Goal: Book appointment/travel/reservation

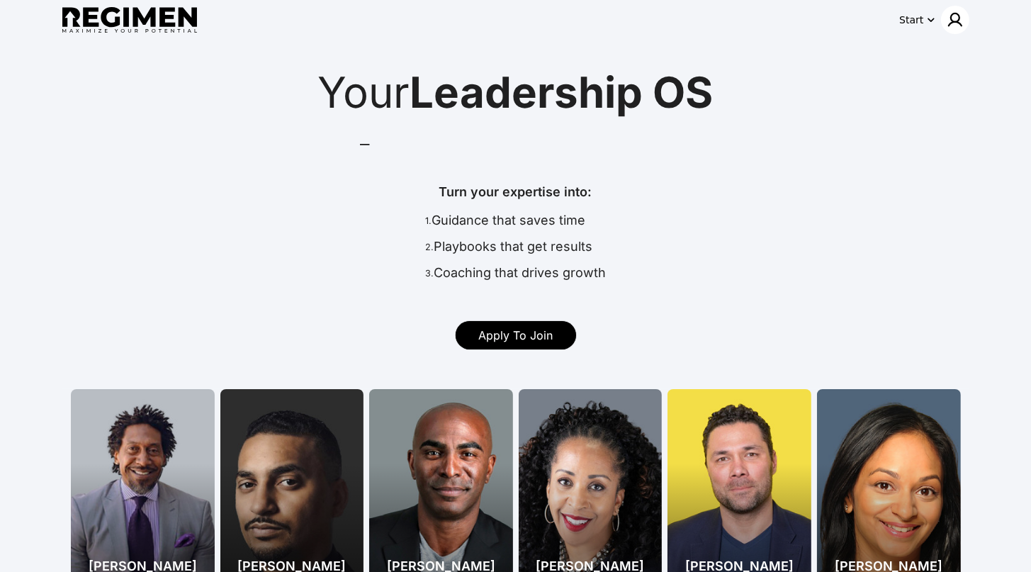
click at [953, 23] on img at bounding box center [955, 19] width 17 height 17
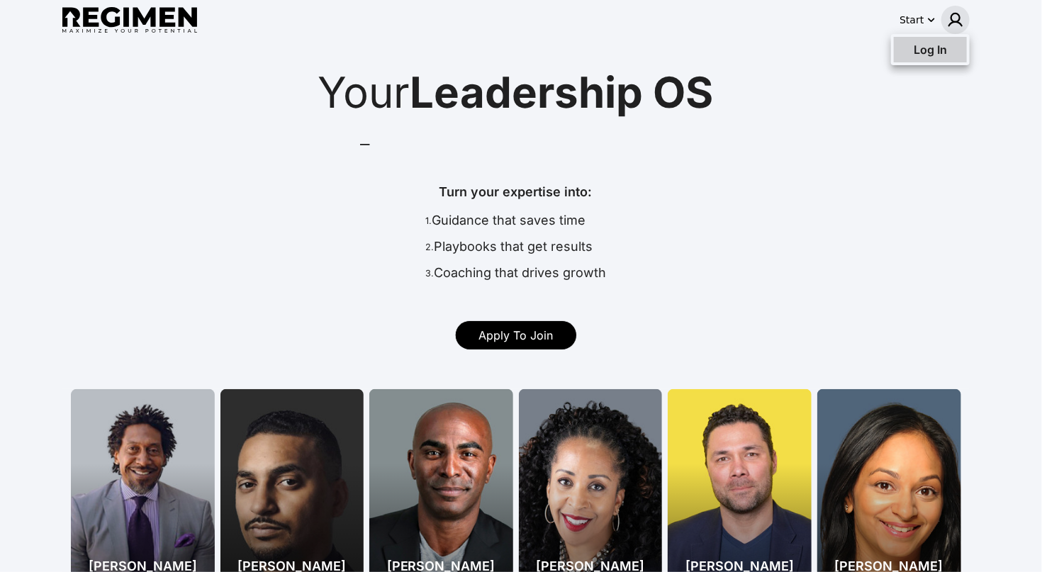
click at [931, 57] on div "Log In" at bounding box center [920, 49] width 53 height 17
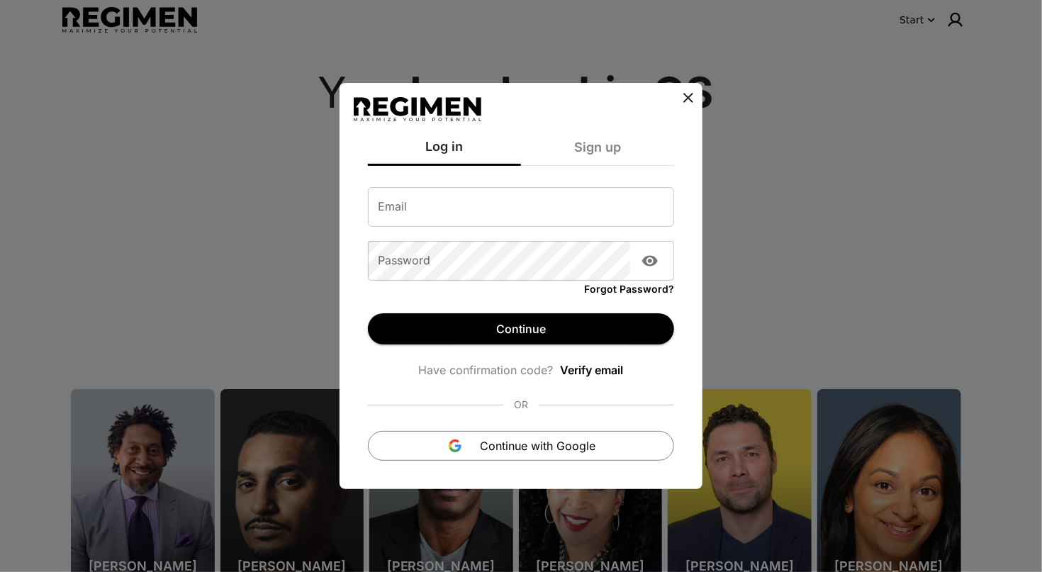
click at [685, 94] on icon at bounding box center [688, 98] width 10 height 10
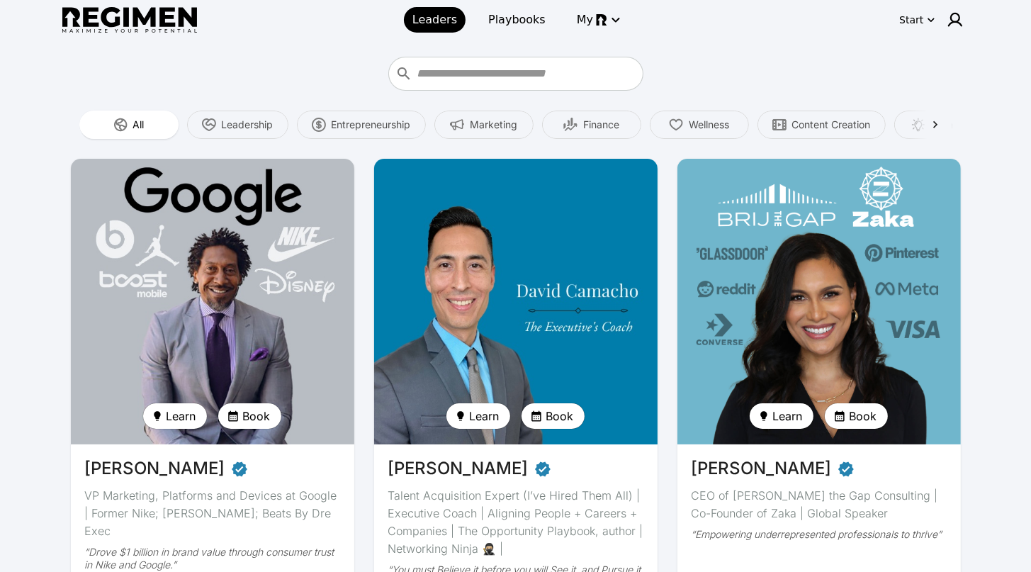
click at [415, 267] on img at bounding box center [516, 302] width 292 height 294
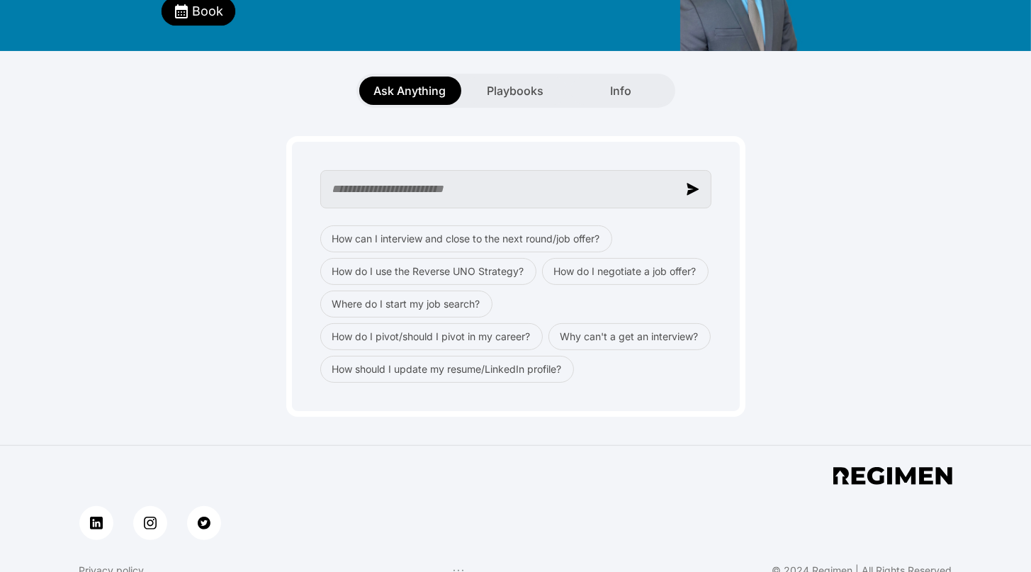
scroll to position [214, 0]
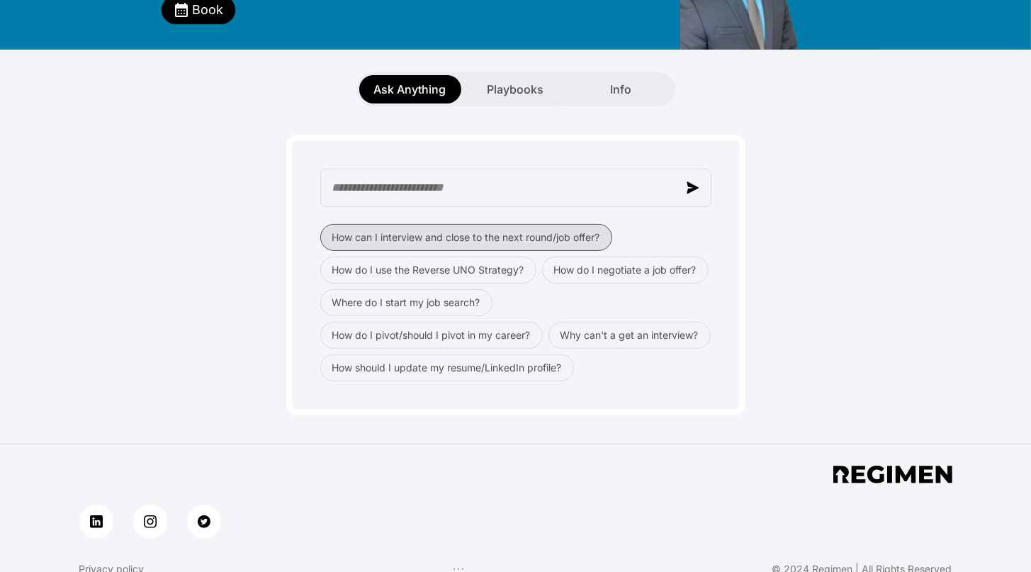
click at [435, 224] on button "How can I interview and close to the next round/job offer?" at bounding box center [466, 237] width 292 height 27
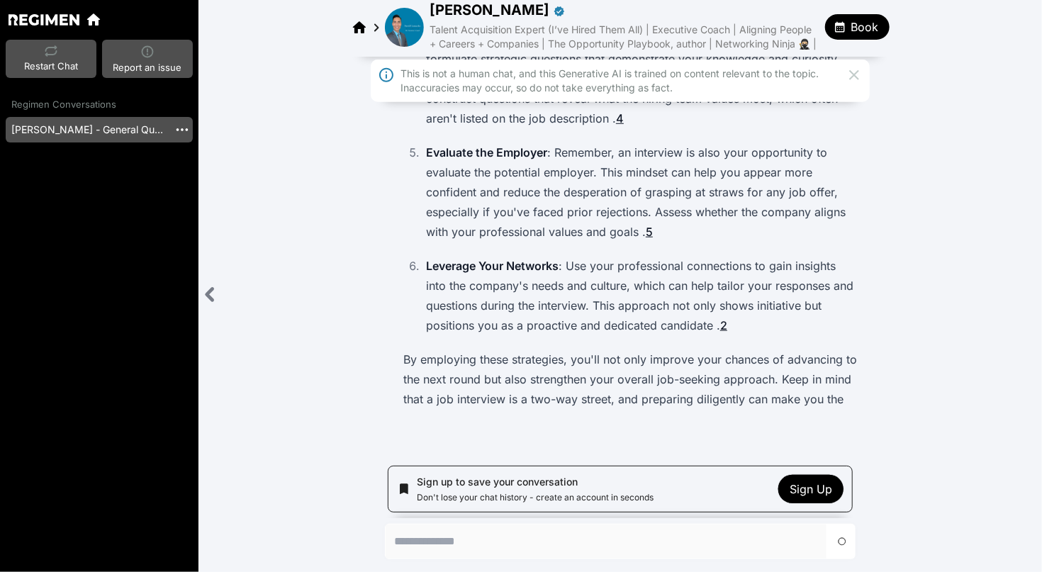
scroll to position [578, 0]
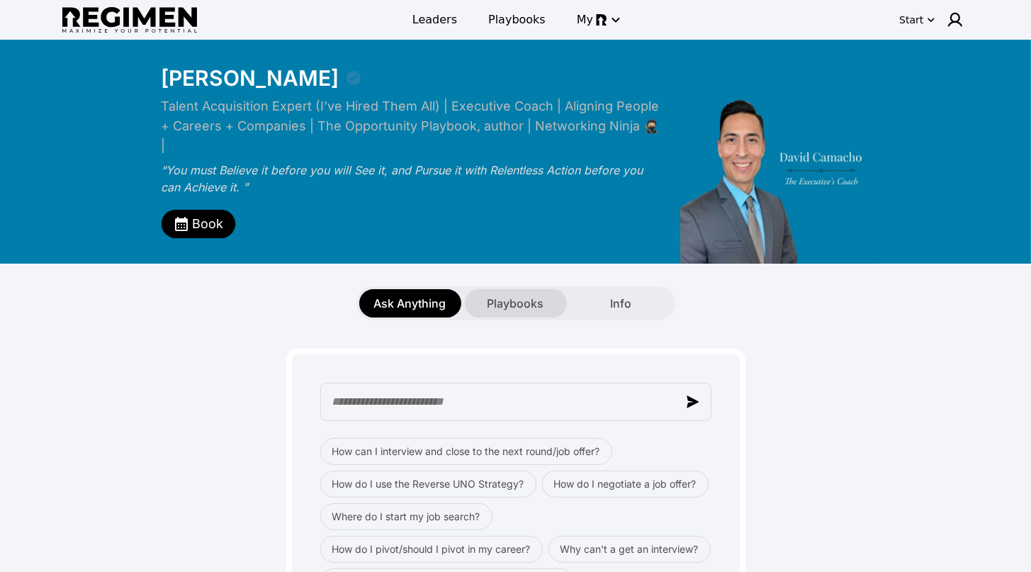
click at [519, 295] on span "Playbooks" at bounding box center [516, 303] width 57 height 17
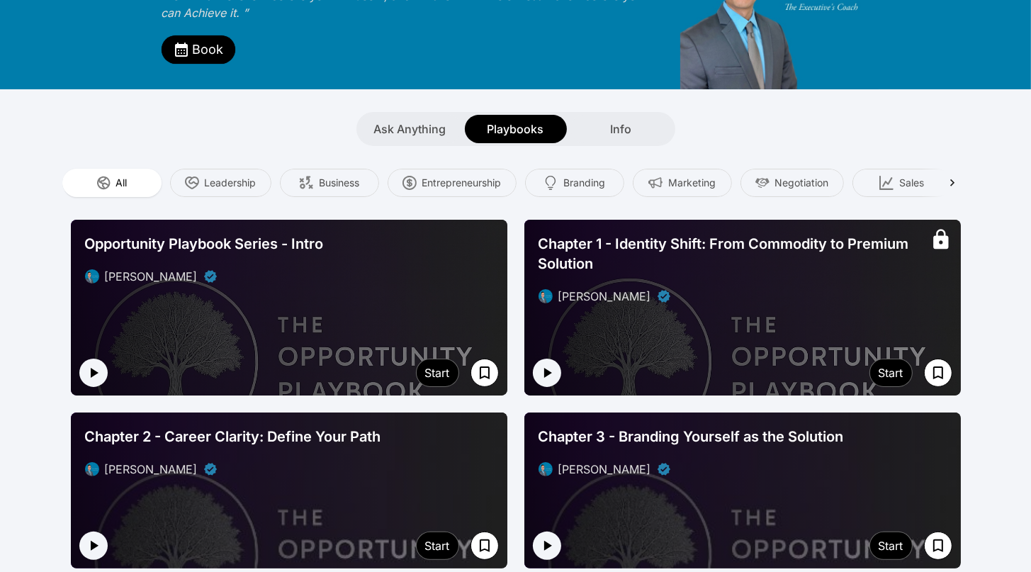
scroll to position [169, 0]
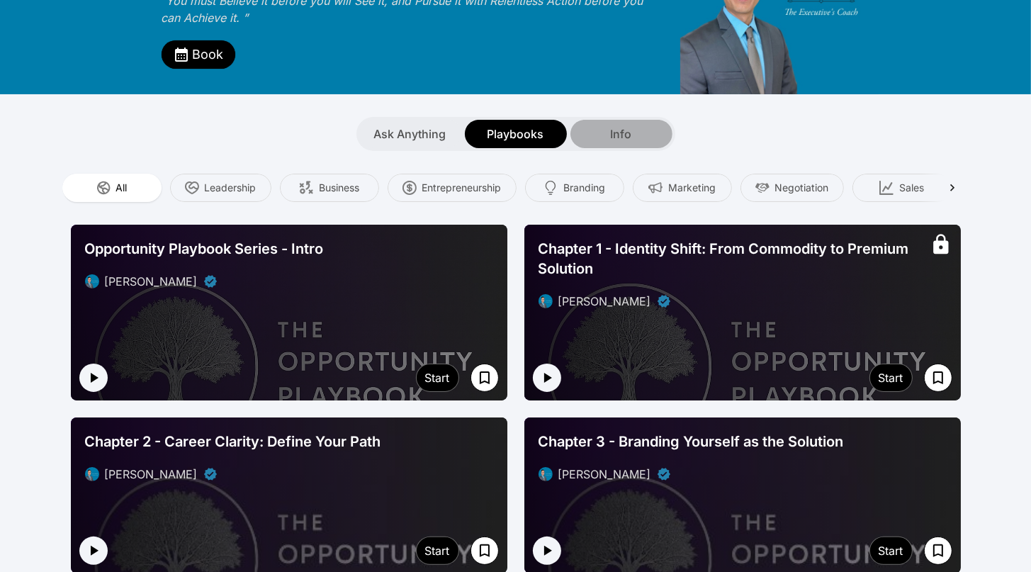
click at [622, 125] on span "Info" at bounding box center [621, 133] width 21 height 17
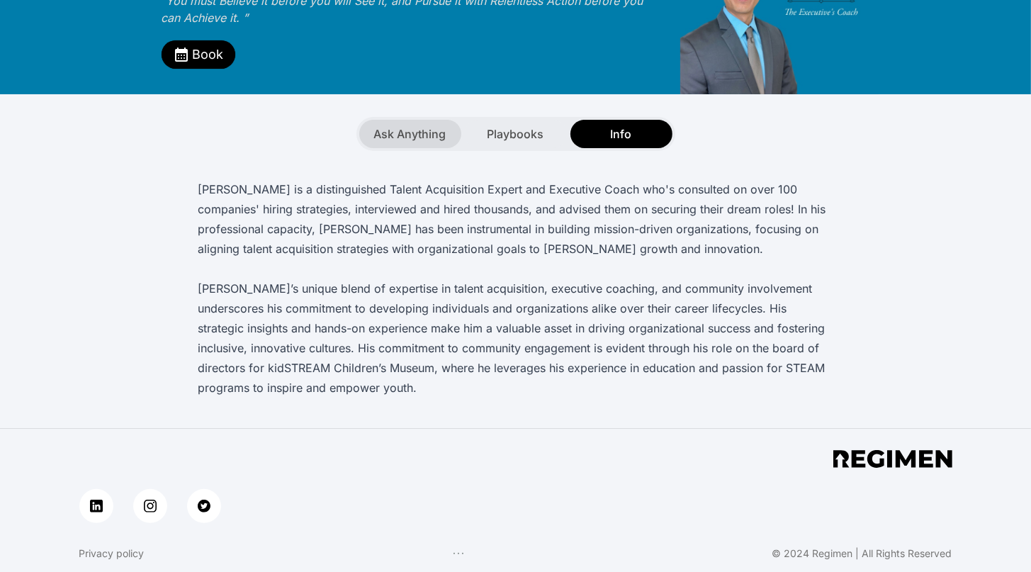
click at [413, 125] on span "Ask Anything" at bounding box center [410, 133] width 72 height 17
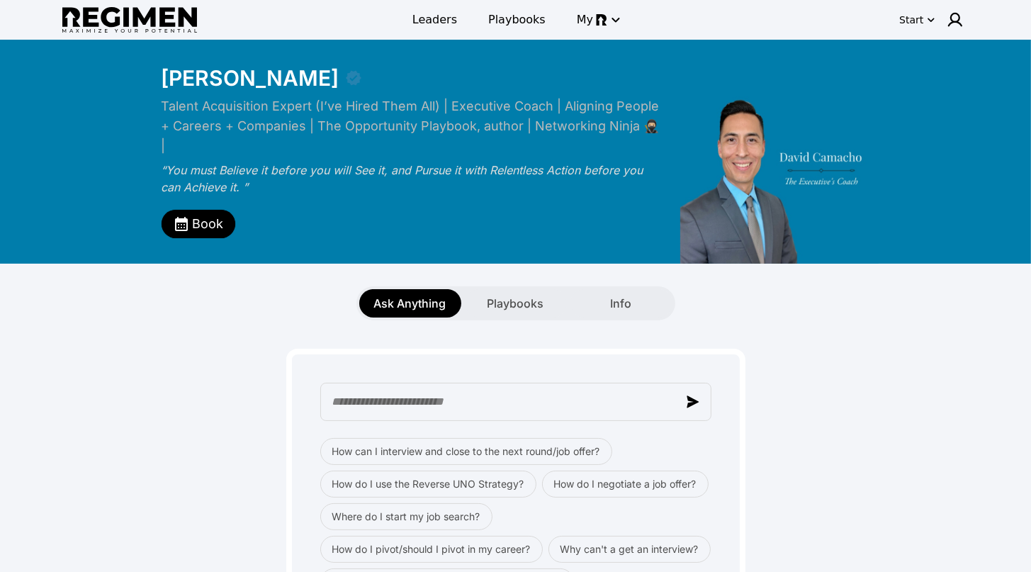
click at [179, 21] on img at bounding box center [129, 20] width 135 height 26
click at [423, 18] on span "Leaders" at bounding box center [435, 19] width 45 height 17
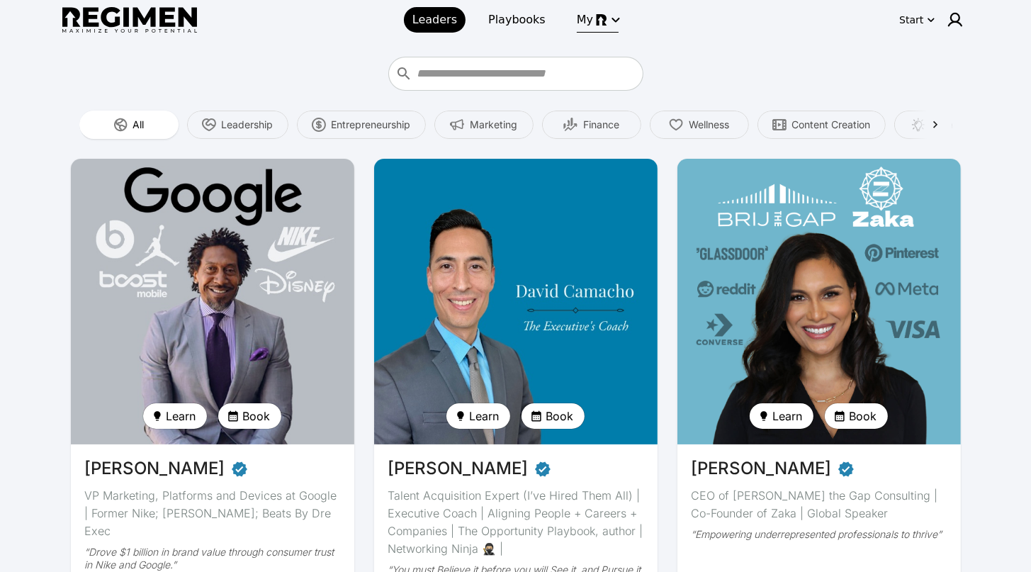
click at [599, 18] on img "button" at bounding box center [601, 19] width 11 height 11
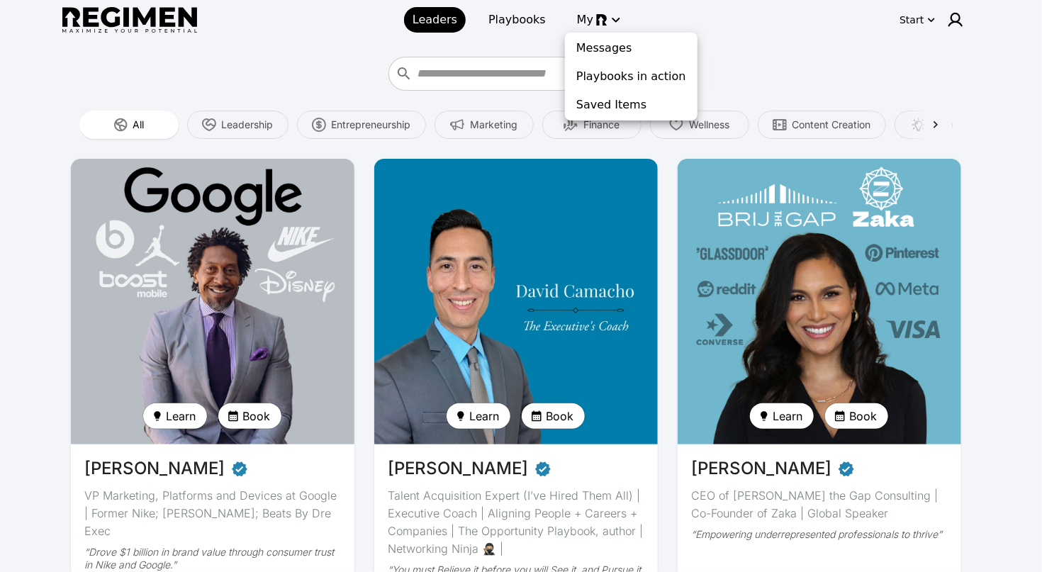
click at [758, 67] on div at bounding box center [521, 286] width 1042 height 572
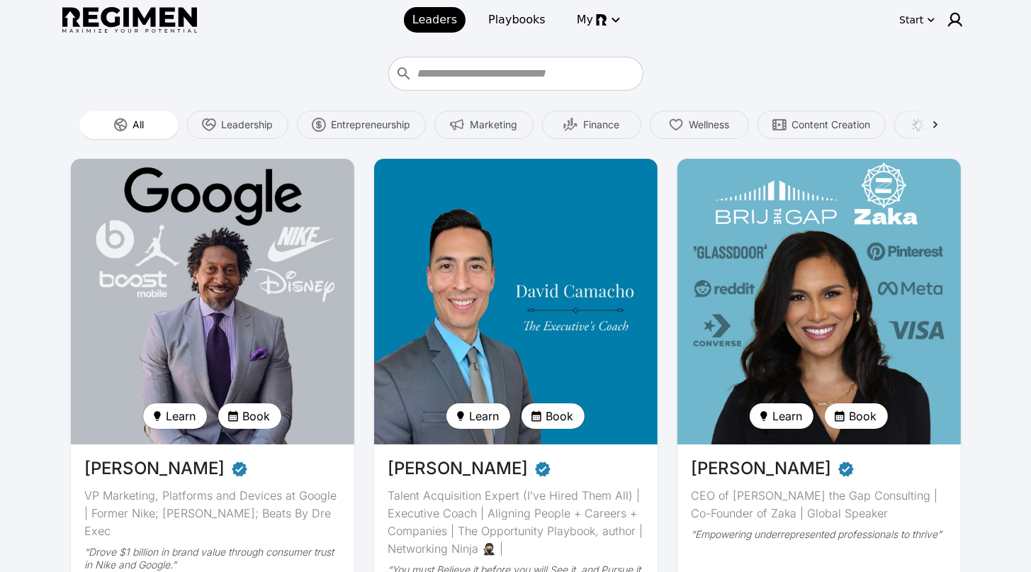
click at [804, 215] on img at bounding box center [819, 302] width 292 height 294
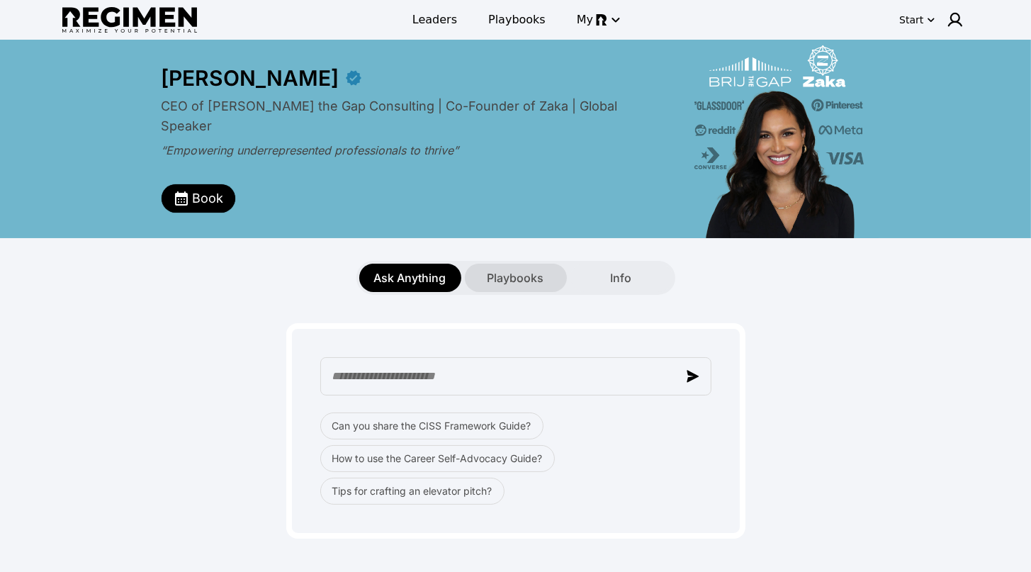
click at [520, 276] on span "Playbooks" at bounding box center [516, 277] width 57 height 17
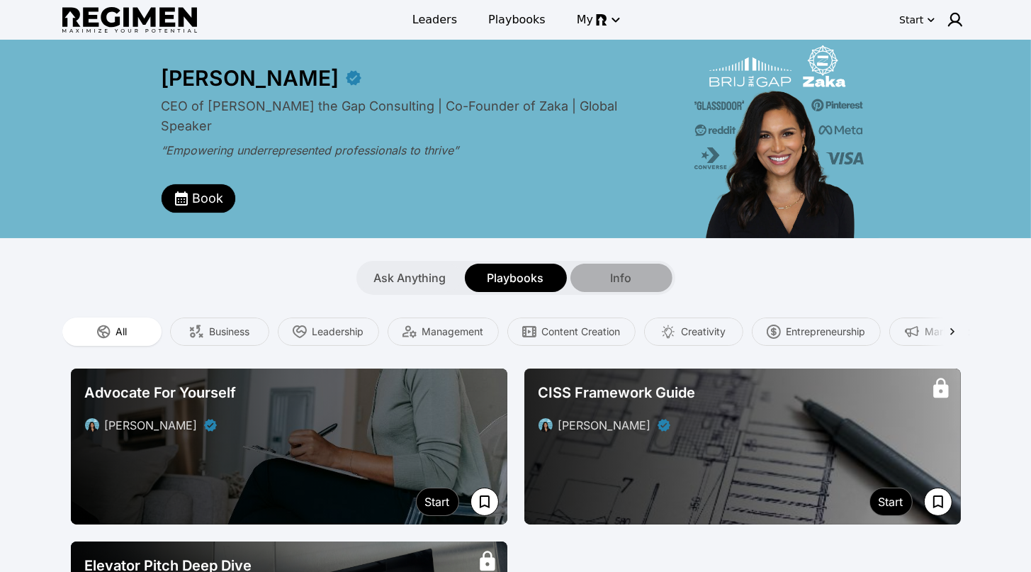
click at [612, 284] on span "Info" at bounding box center [621, 277] width 21 height 17
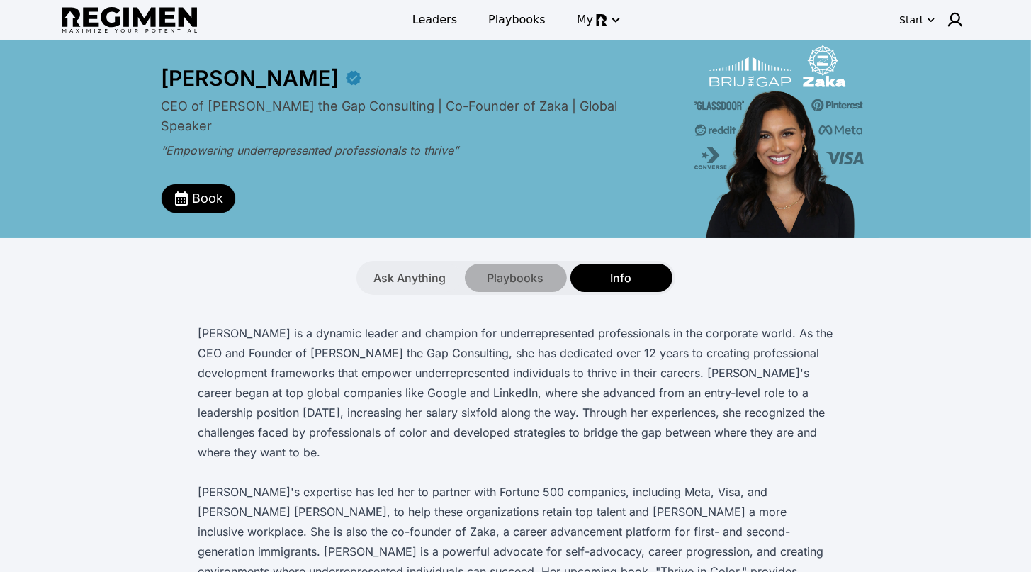
click at [525, 271] on span "Playbooks" at bounding box center [516, 277] width 57 height 17
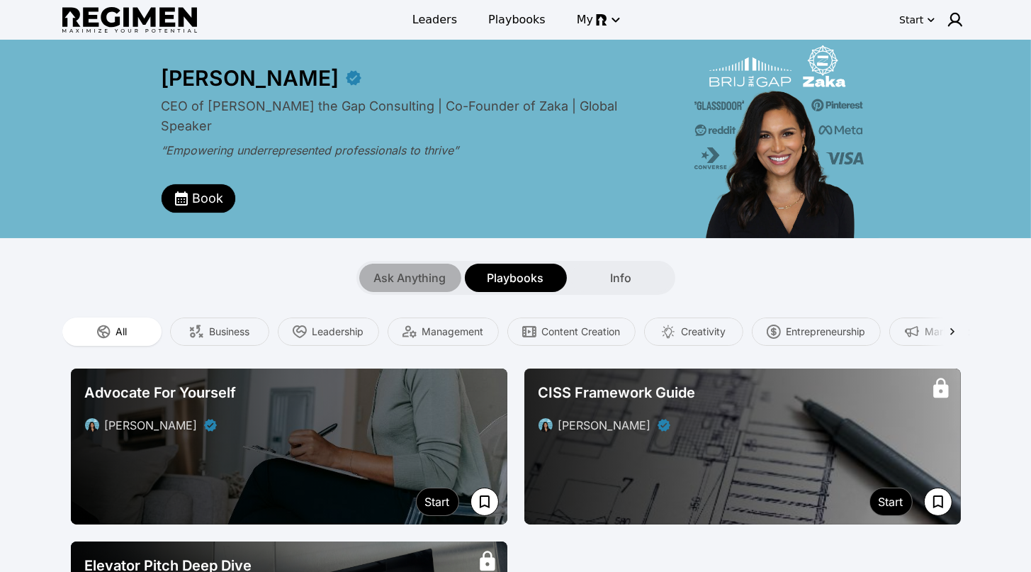
click at [410, 278] on span "Ask Anything" at bounding box center [410, 277] width 72 height 17
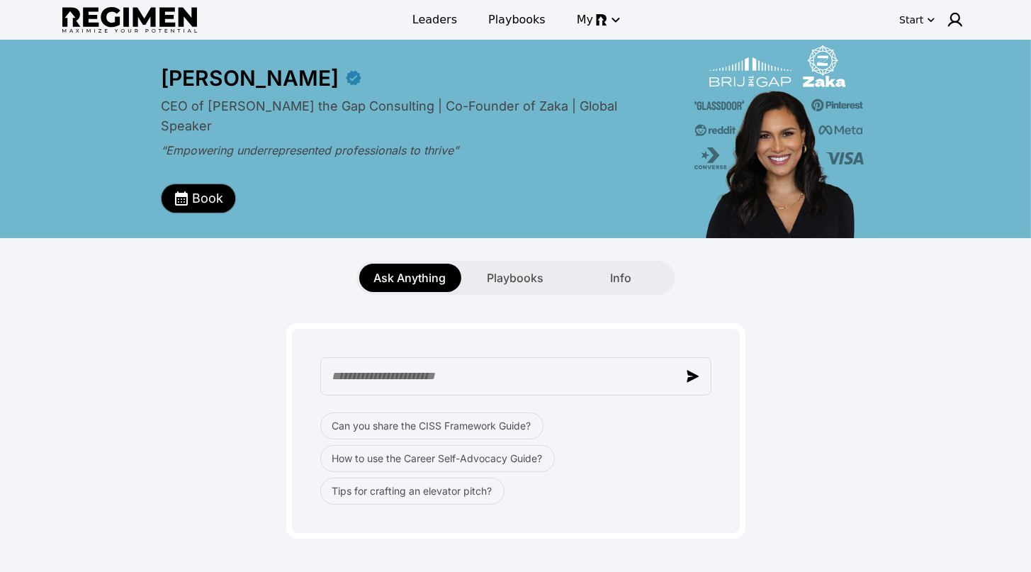
click at [215, 200] on span "Book" at bounding box center [208, 199] width 31 height 20
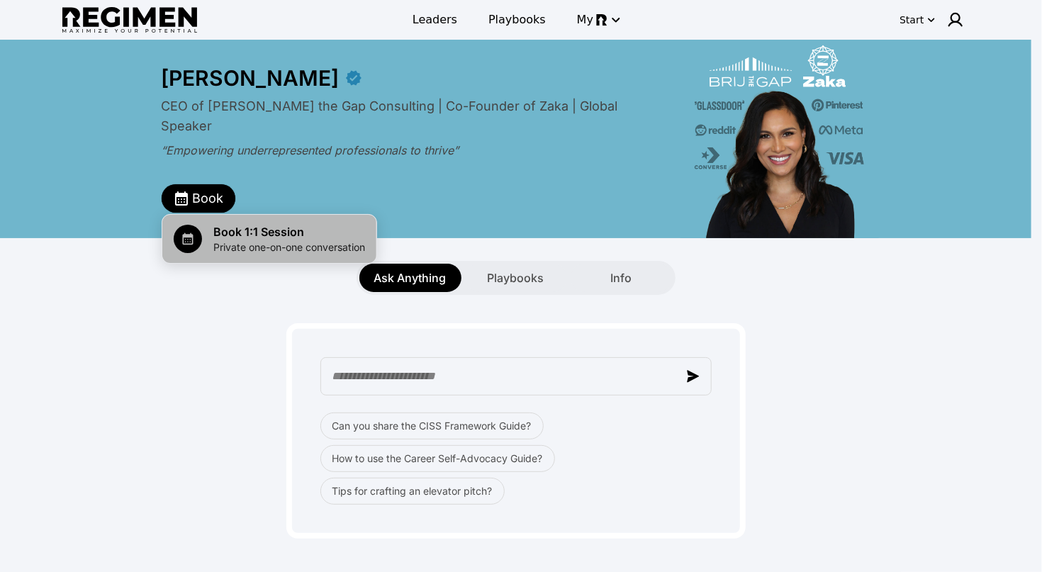
click at [276, 215] on li "Book 1:1 Session Private one-on-one conversation" at bounding box center [269, 239] width 214 height 48
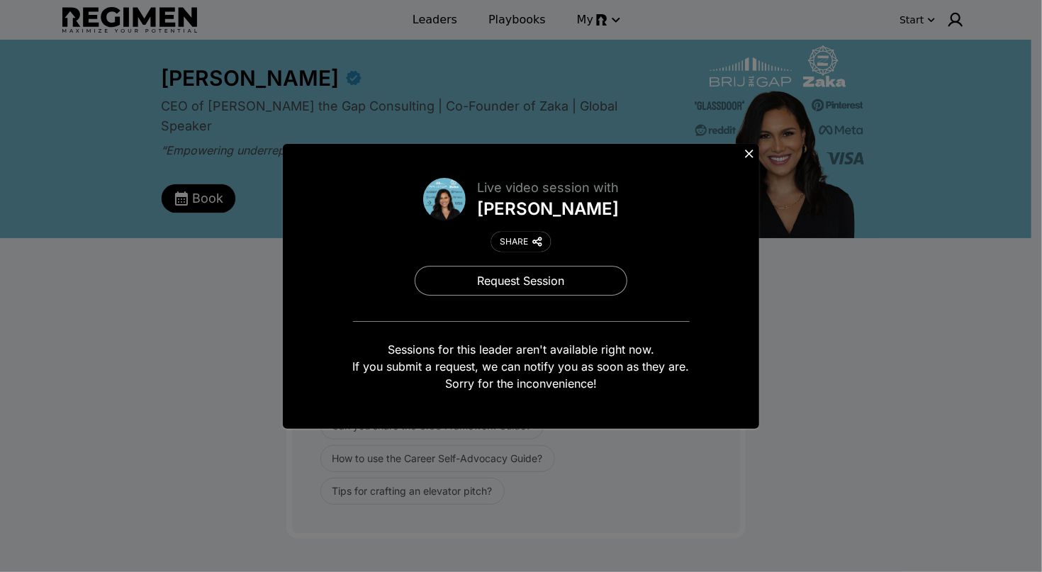
click at [751, 152] on icon at bounding box center [749, 154] width 9 height 9
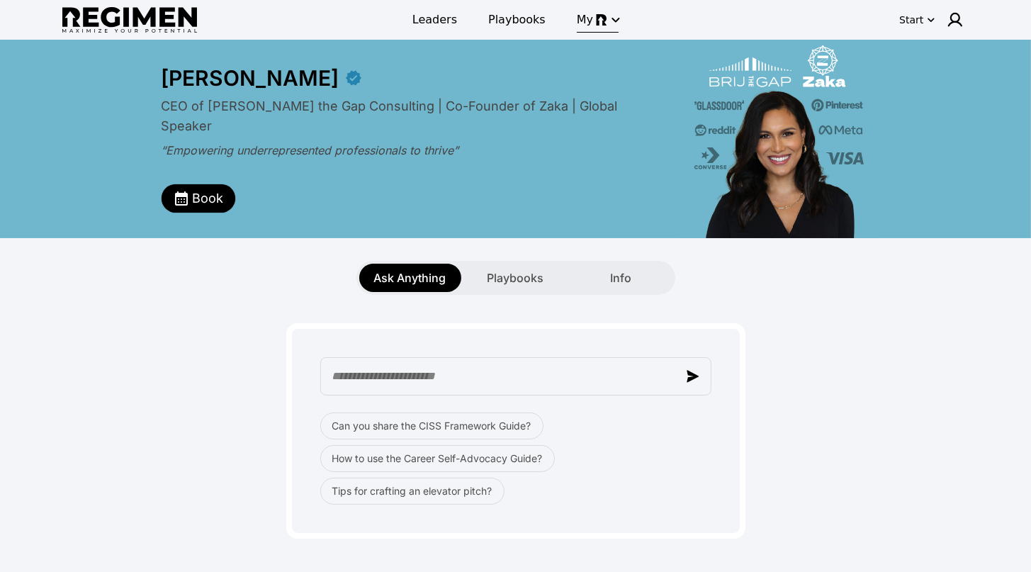
click at [607, 20] on icon "button" at bounding box center [615, 19] width 17 height 17
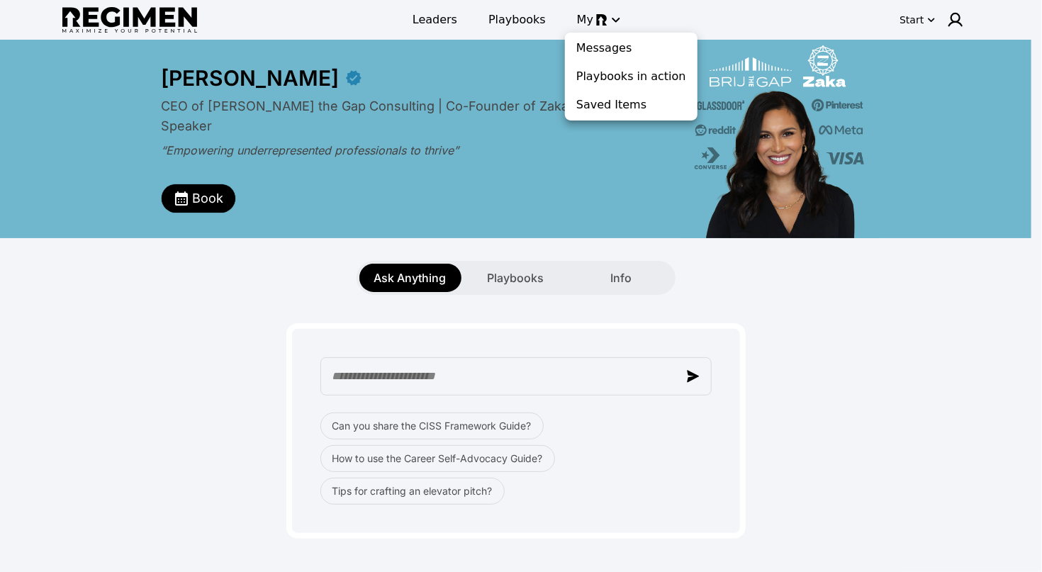
click at [534, 76] on div at bounding box center [521, 286] width 1042 height 572
